Goal: Task Accomplishment & Management: Manage account settings

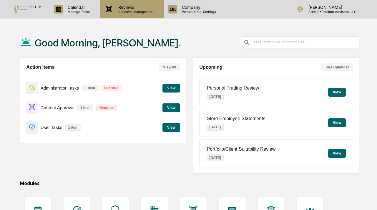
click at [125, 12] on p "Approval Management" at bounding box center [135, 12] width 43 height 4
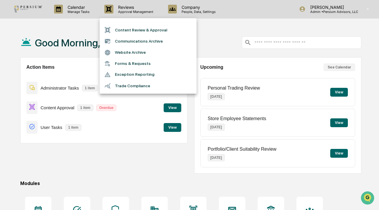
click at [126, 86] on li "Trade Compliance" at bounding box center [148, 85] width 97 height 11
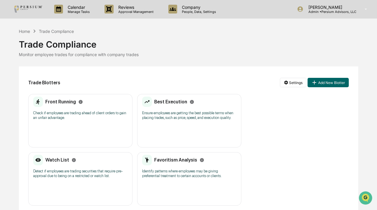
click at [66, 107] on div "Front Running Check if employees are trading ahead of client orders to gain an …" at bounding box center [80, 110] width 94 height 27
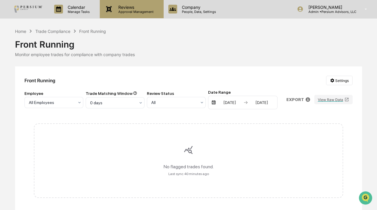
click at [143, 6] on p "Reviews" at bounding box center [135, 7] width 43 height 5
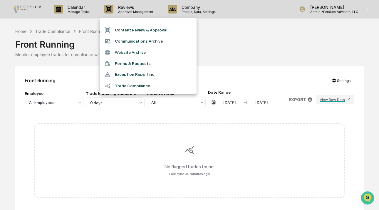
click at [235, 47] on div at bounding box center [189, 105] width 379 height 210
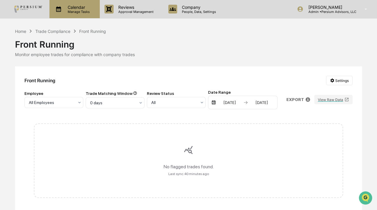
click at [78, 10] on p "Manage Tasks" at bounding box center [78, 12] width 30 height 4
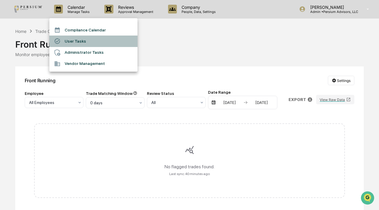
click at [74, 41] on li "User Tasks" at bounding box center [93, 41] width 88 height 11
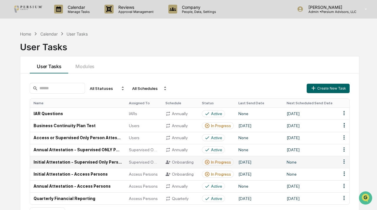
click at [212, 162] on div "In Progress" at bounding box center [221, 162] width 20 height 5
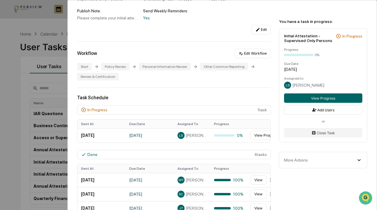
scroll to position [134, 0]
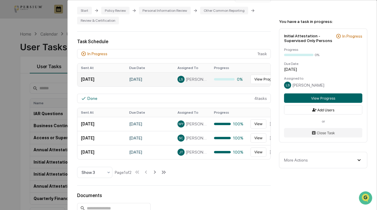
click at [231, 79] on div at bounding box center [224, 79] width 21 height 2
click at [248, 79] on td "View Progress" at bounding box center [269, 79] width 45 height 14
click at [253, 79] on button "View Progress" at bounding box center [266, 79] width 32 height 9
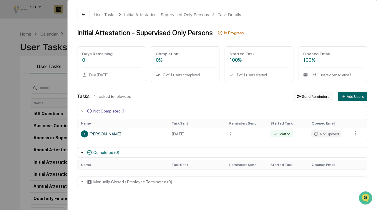
click at [307, 96] on button "Send Reminders" at bounding box center [313, 96] width 40 height 9
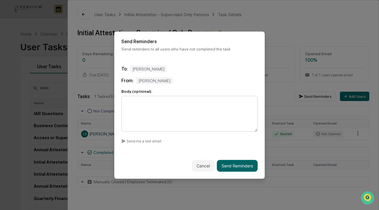
click at [194, 108] on textarea at bounding box center [189, 114] width 136 height 36
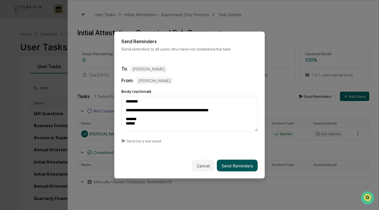
type textarea "**********"
click at [234, 171] on button "Send Reminders" at bounding box center [237, 166] width 41 height 12
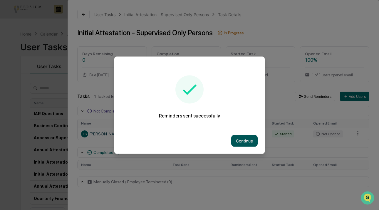
click at [245, 141] on button "Continue" at bounding box center [244, 141] width 26 height 12
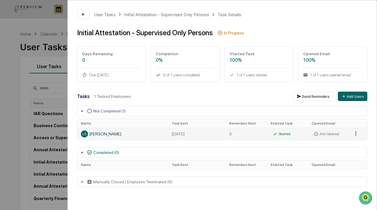
click at [358, 133] on html "Calendar Manage Tasks Reviews Approval Management Company People, Data, Setting…" at bounding box center [188, 105] width 377 height 210
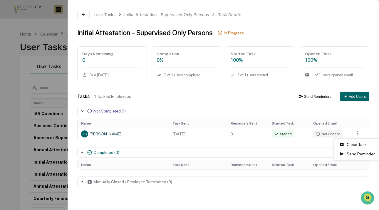
click at [270, 100] on html "Calendar Manage Tasks Reviews Approval Management Company People, Data, Setting…" at bounding box center [189, 105] width 379 height 210
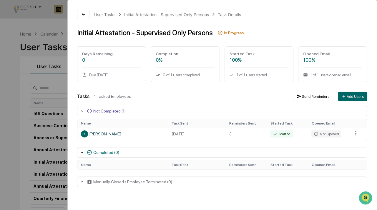
click at [81, 152] on icon at bounding box center [82, 152] width 5 height 5
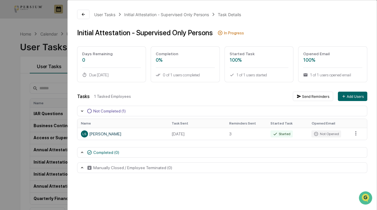
click at [82, 154] on icon at bounding box center [82, 152] width 5 height 5
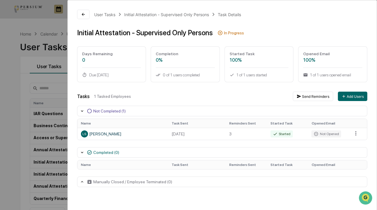
click at [82, 154] on icon at bounding box center [82, 152] width 5 height 5
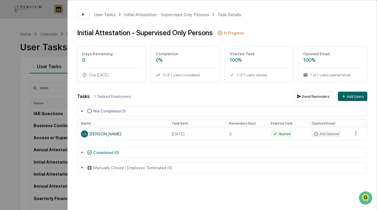
click at [81, 114] on div "Not Completed (1)" at bounding box center [222, 111] width 290 height 11
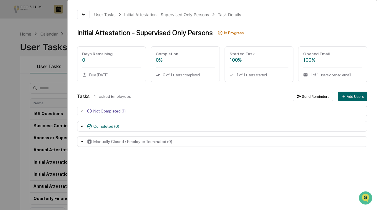
click at [81, 113] on icon at bounding box center [82, 111] width 5 height 5
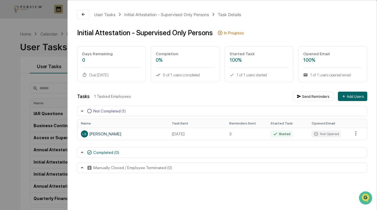
click at [82, 153] on icon at bounding box center [82, 152] width 5 height 5
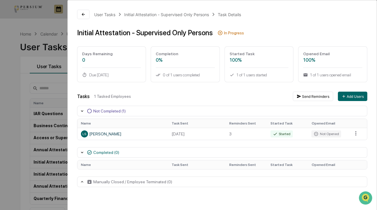
click at [82, 153] on icon at bounding box center [82, 152] width 5 height 5
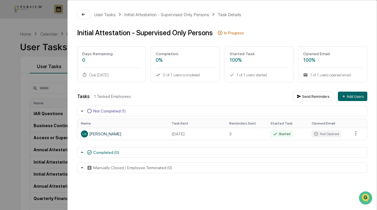
click at [83, 154] on icon at bounding box center [82, 152] width 5 height 5
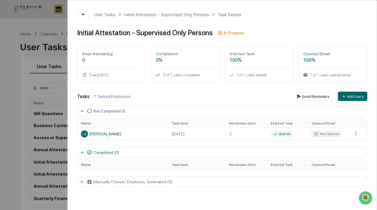
click at [79, 185] on div "Manually Closed / Employee Terminated (0)" at bounding box center [222, 182] width 290 height 11
click at [80, 184] on icon at bounding box center [82, 182] width 5 height 5
click at [84, 15] on icon at bounding box center [83, 14] width 5 height 5
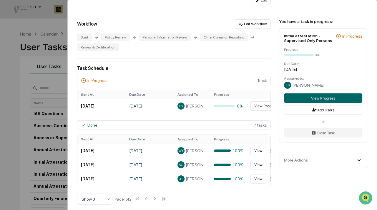
scroll to position [134, 0]
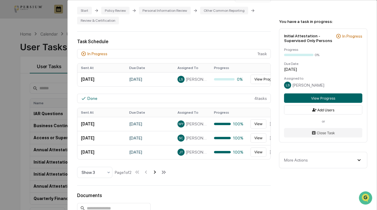
click at [155, 175] on icon at bounding box center [154, 172] width 6 height 6
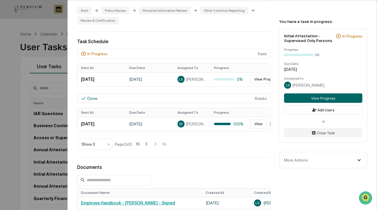
click at [16, 143] on div "User Tasks Initial Attestation - Supervised Only Persons Initial Attestation - …" at bounding box center [188, 105] width 377 height 210
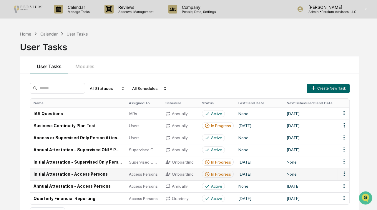
click at [211, 175] on div "In Progress" at bounding box center [221, 174] width 20 height 5
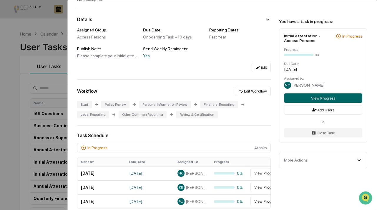
scroll to position [107, 0]
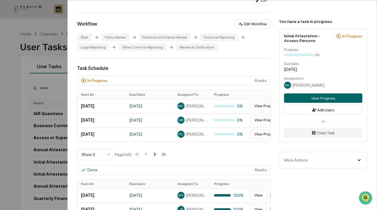
click at [157, 155] on icon at bounding box center [154, 154] width 6 height 6
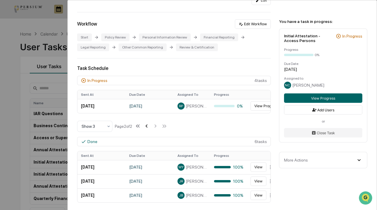
click at [147, 128] on icon at bounding box center [146, 126] width 2 height 3
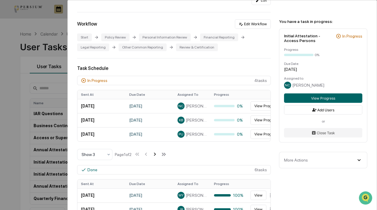
click at [155, 155] on icon at bounding box center [154, 154] width 6 height 6
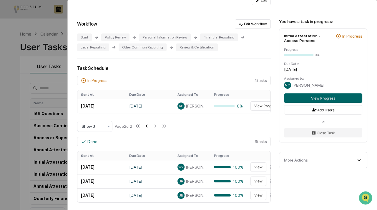
click at [148, 129] on icon at bounding box center [146, 126] width 6 height 6
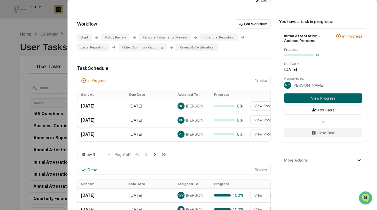
click at [156, 155] on icon at bounding box center [154, 154] width 6 height 6
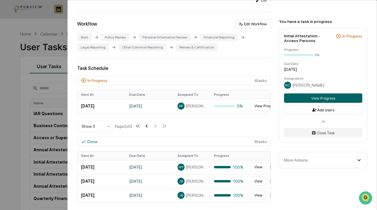
click at [148, 129] on icon at bounding box center [146, 126] width 6 height 6
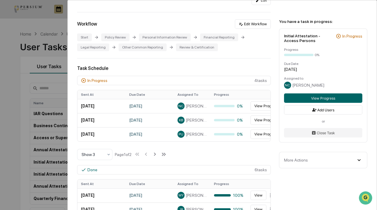
click at [323, 161] on div "More Actions" at bounding box center [323, 160] width 78 height 6
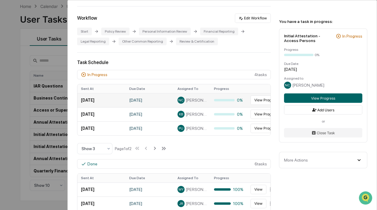
scroll to position [160, 0]
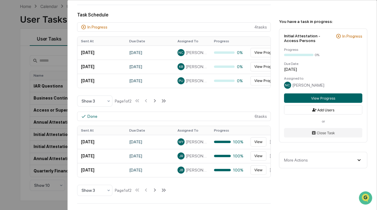
click at [155, 103] on icon at bounding box center [154, 101] width 6 height 6
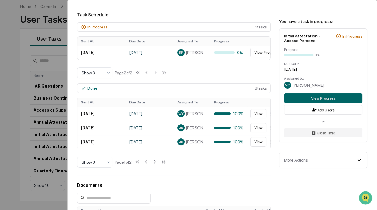
click at [20, 134] on div "User Tasks Initial Attestation - Access Persons Initial Attestation - Access Pe…" at bounding box center [188, 105] width 377 height 210
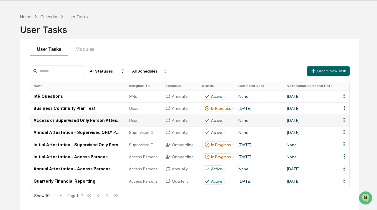
scroll to position [26, 0]
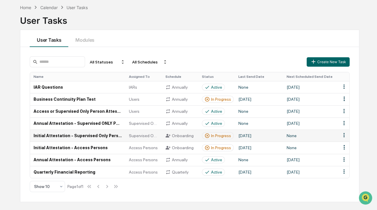
click at [215, 135] on div "In Progress" at bounding box center [221, 136] width 20 height 5
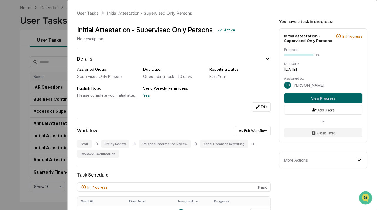
click at [51, 147] on div "User Tasks Initial Attestation - Supervised Only Persons Initial Attestation - …" at bounding box center [188, 105] width 377 height 210
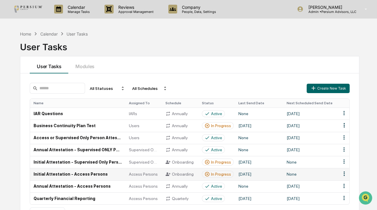
click at [219, 171] on td "In Progress" at bounding box center [216, 174] width 36 height 12
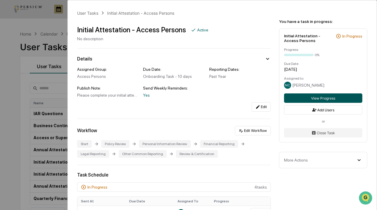
click at [316, 100] on button "View Progress" at bounding box center [323, 98] width 78 height 9
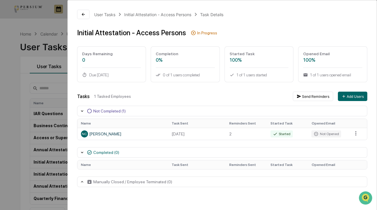
click at [83, 184] on icon at bounding box center [82, 182] width 5 height 5
click at [82, 184] on icon at bounding box center [82, 182] width 5 height 5
click at [139, 11] on div "User Tasks Initial Attestation - Access Persons Task Details" at bounding box center [158, 14] width 129 height 6
click at [139, 14] on div "Initial Attestation - Access Persons" at bounding box center [157, 14] width 67 height 5
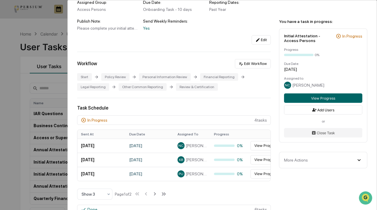
scroll to position [80, 0]
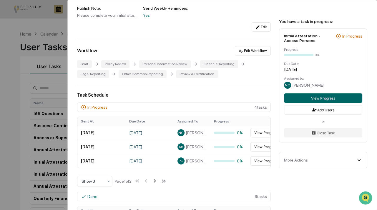
click at [157, 182] on icon at bounding box center [154, 181] width 6 height 6
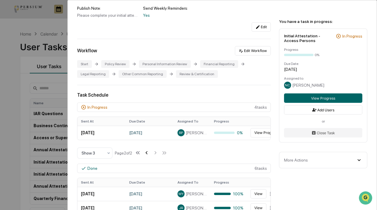
click at [147, 156] on icon at bounding box center [146, 153] width 6 height 6
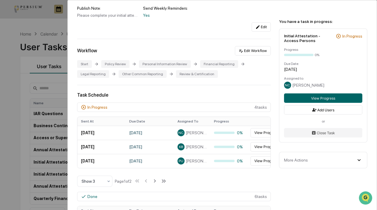
click at [33, 119] on div "User Tasks Initial Attestation - Access Persons Initial Attestation - Access Pe…" at bounding box center [188, 105] width 377 height 210
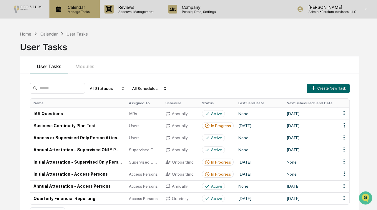
click at [74, 12] on p "Manage Tasks" at bounding box center [78, 12] width 30 height 4
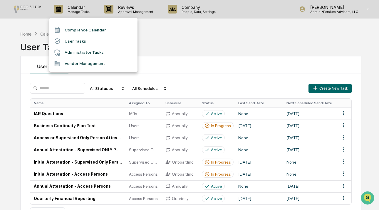
click at [128, 11] on div at bounding box center [189, 105] width 379 height 210
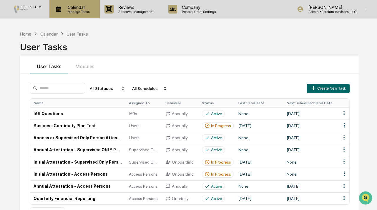
click at [81, 11] on p "Manage Tasks" at bounding box center [78, 12] width 30 height 4
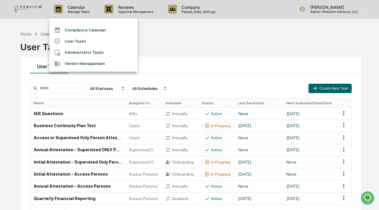
click at [82, 66] on li "Vendor Management" at bounding box center [93, 63] width 88 height 11
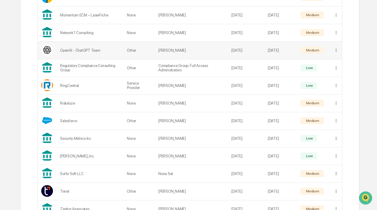
scroll to position [413, 0]
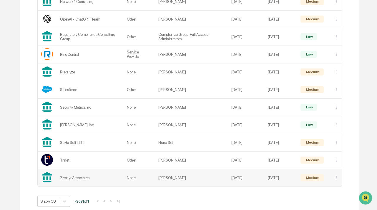
click at [104, 176] on div "Zephyr Associates" at bounding box center [90, 178] width 60 height 4
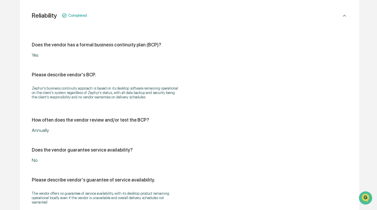
scroll to position [1685, 0]
